Goal: Task Accomplishment & Management: Complete application form

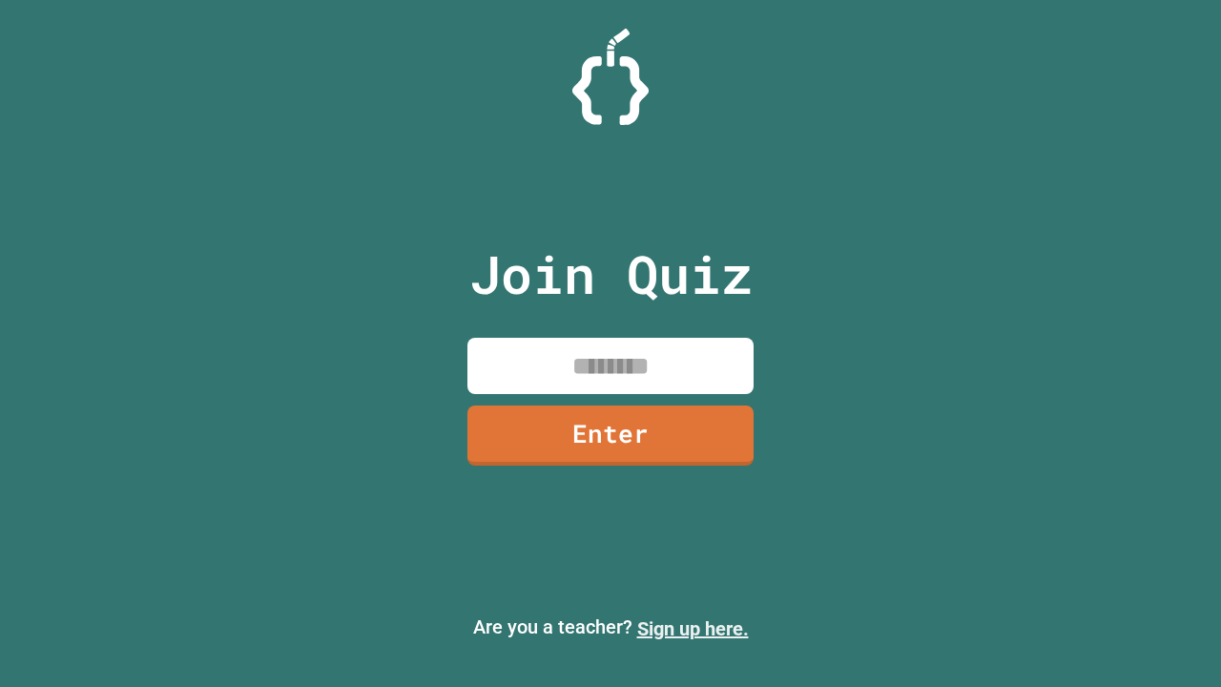
click at [692, 629] on link "Sign up here." at bounding box center [693, 628] width 112 height 23
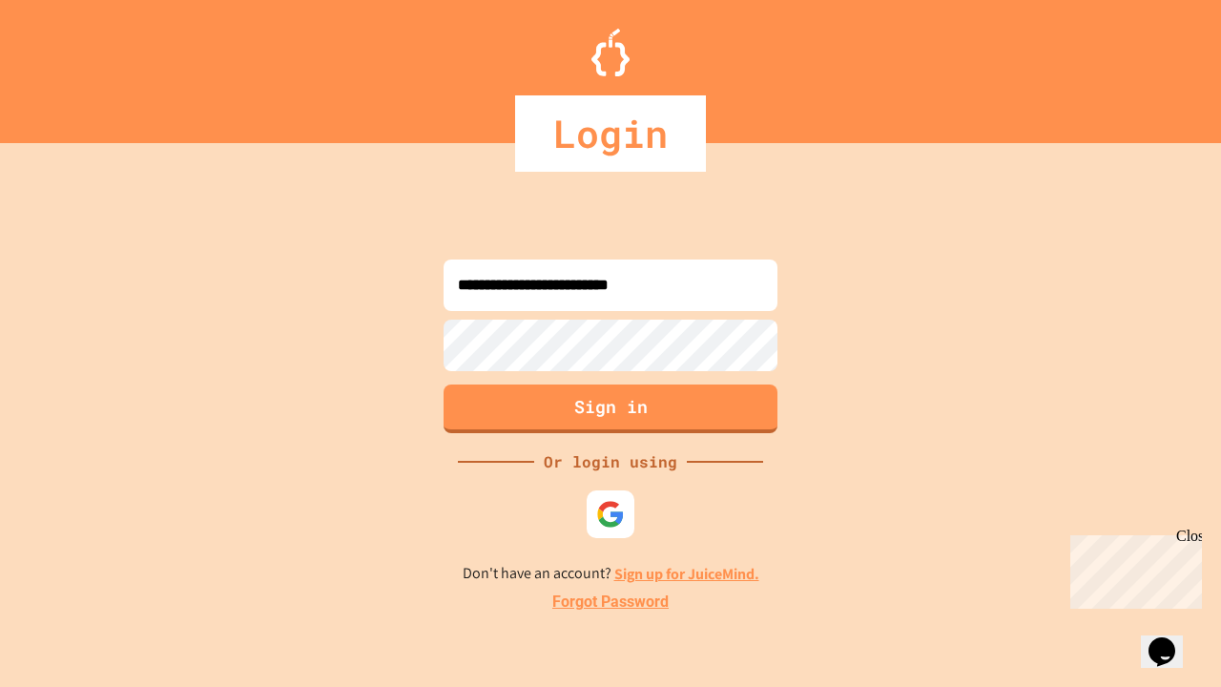
type input "**********"
